Goal: Information Seeking & Learning: Learn about a topic

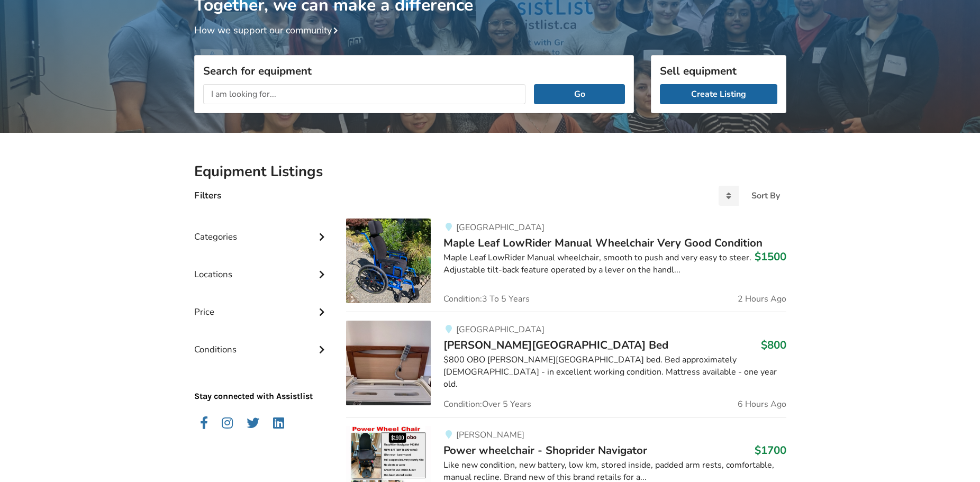
scroll to position [95, 0]
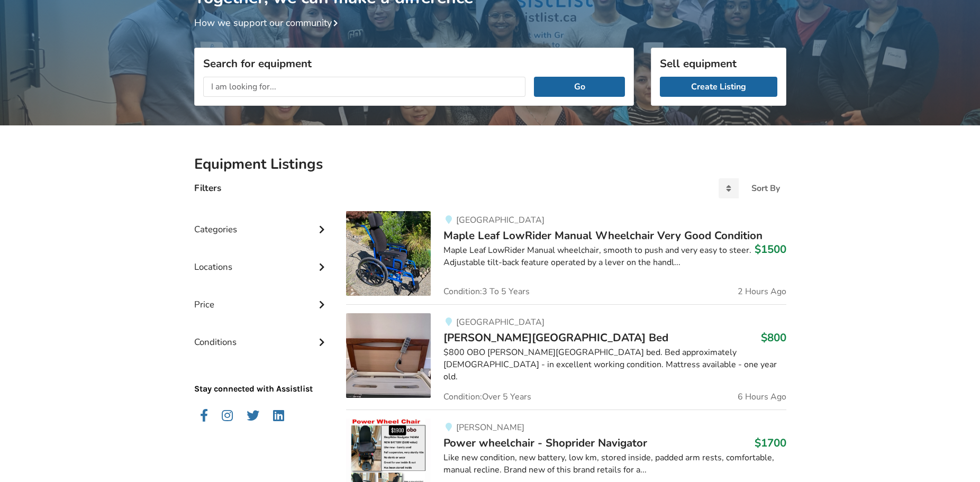
click at [241, 86] on input "text" at bounding box center [364, 87] width 323 height 20
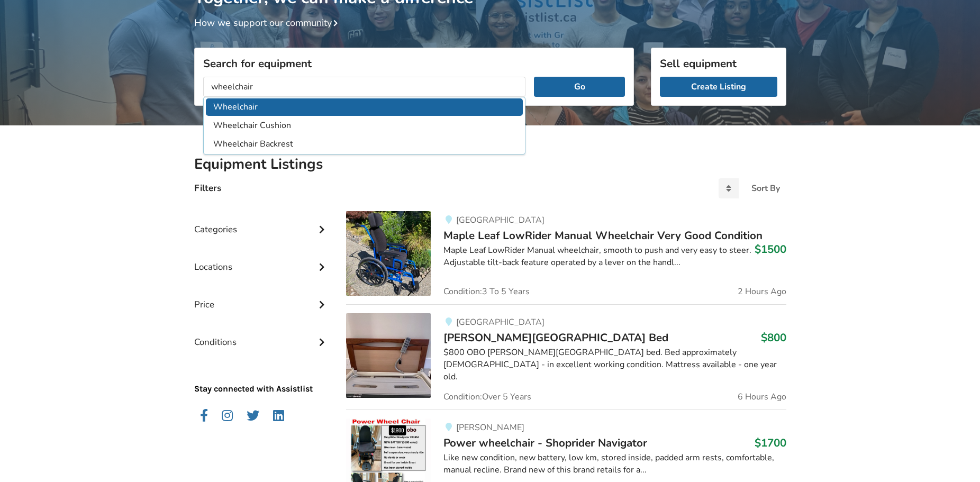
click at [241, 107] on li "Wheelchair" at bounding box center [364, 106] width 317 height 17
type input "Wheelchair"
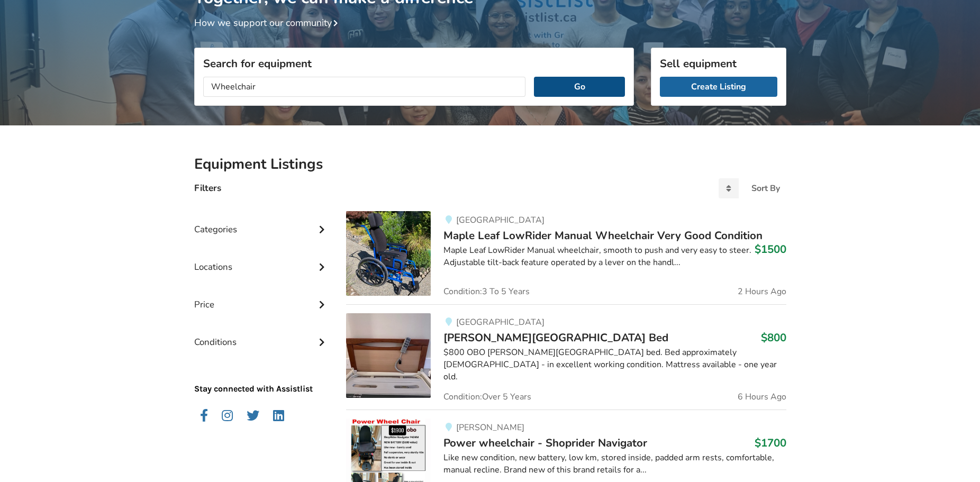
click at [565, 79] on button "Go" at bounding box center [579, 87] width 90 height 20
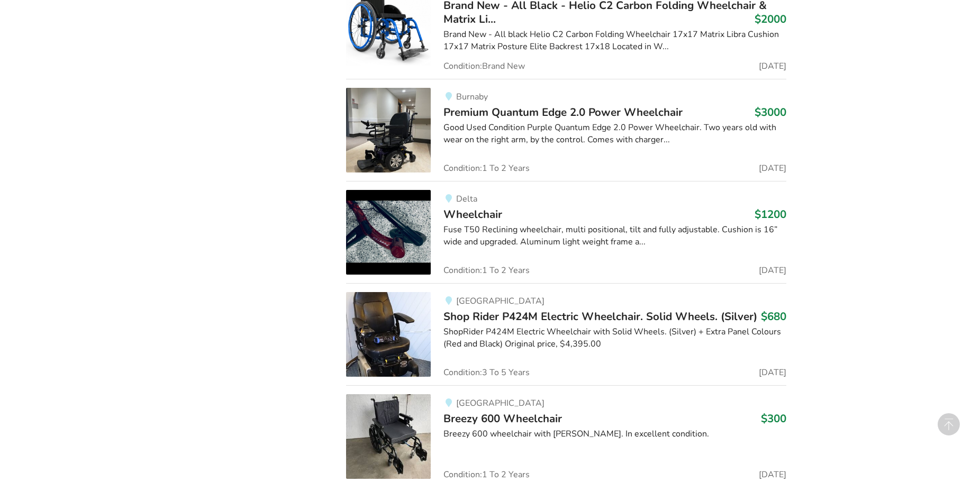
scroll to position [1223, 0]
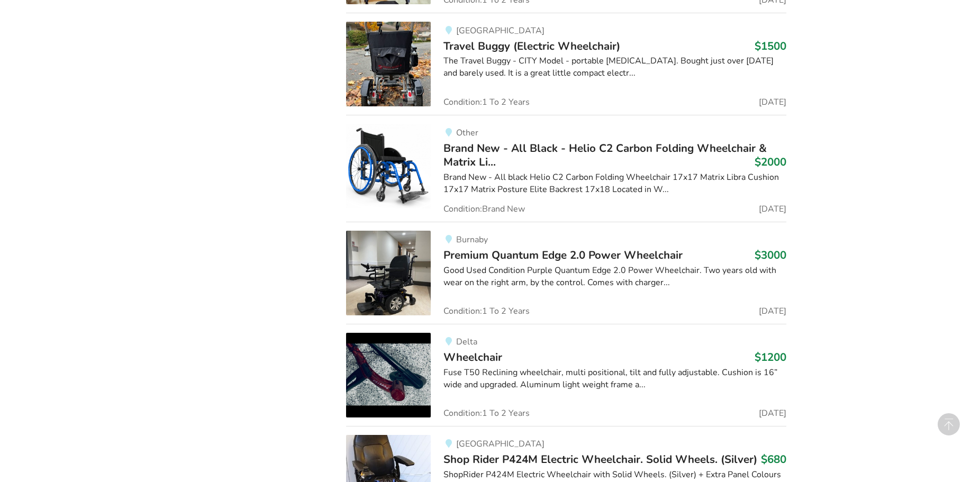
click at [462, 132] on span "Other" at bounding box center [467, 133] width 22 height 12
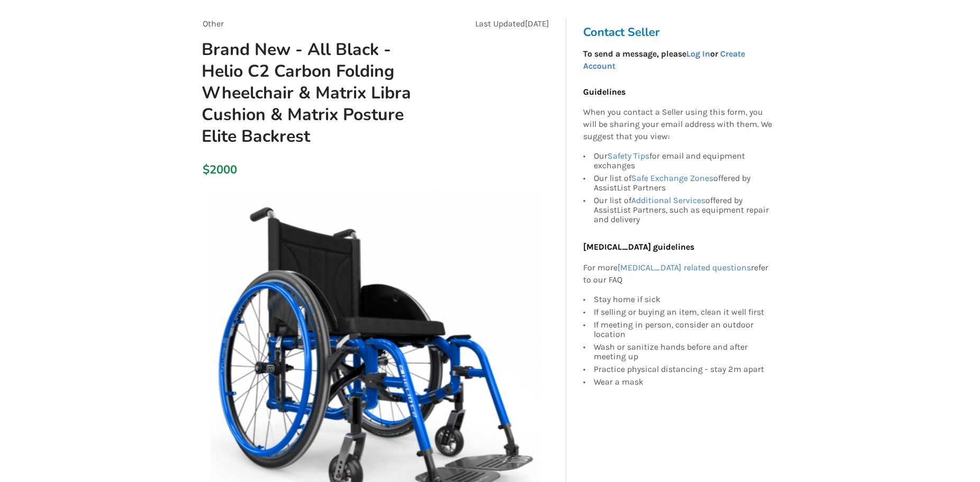
scroll to position [95, 0]
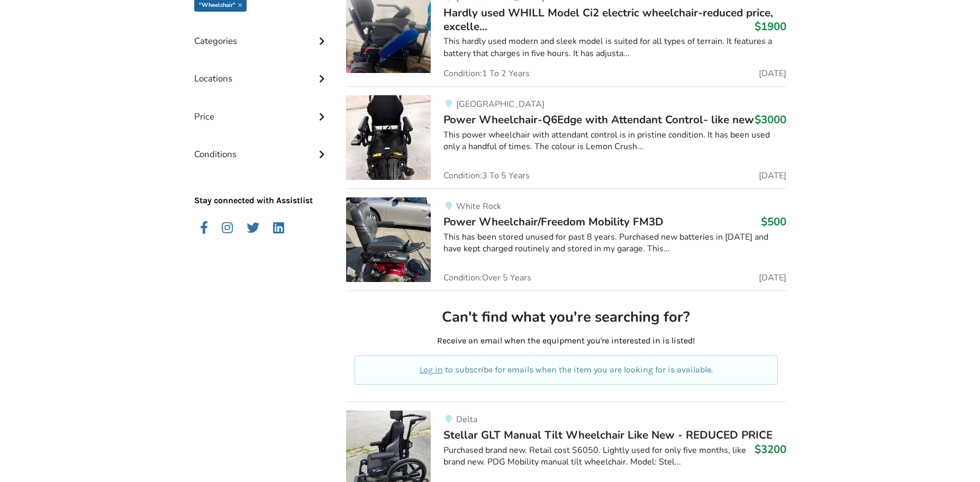
scroll to position [128, 0]
